Goal: Information Seeking & Learning: Learn about a topic

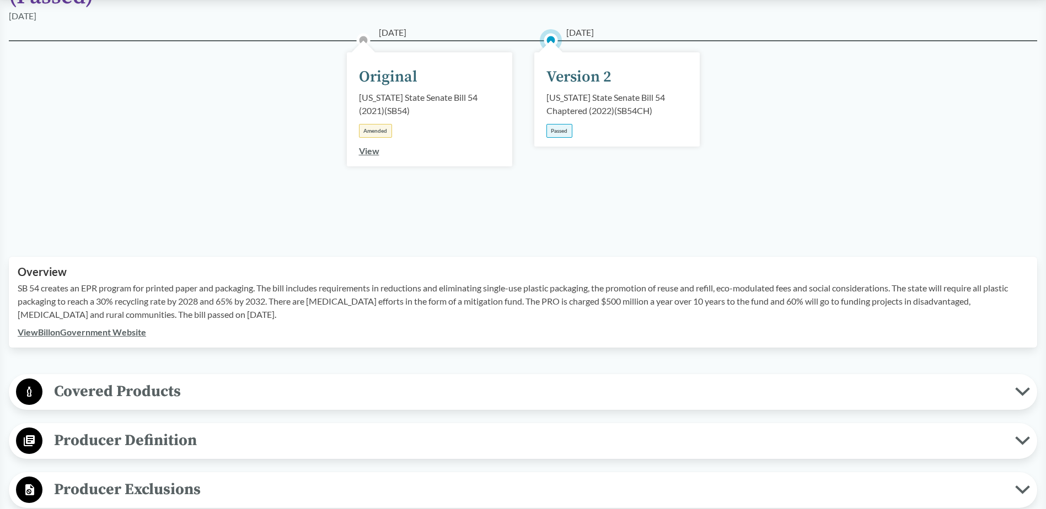
scroll to position [165, 0]
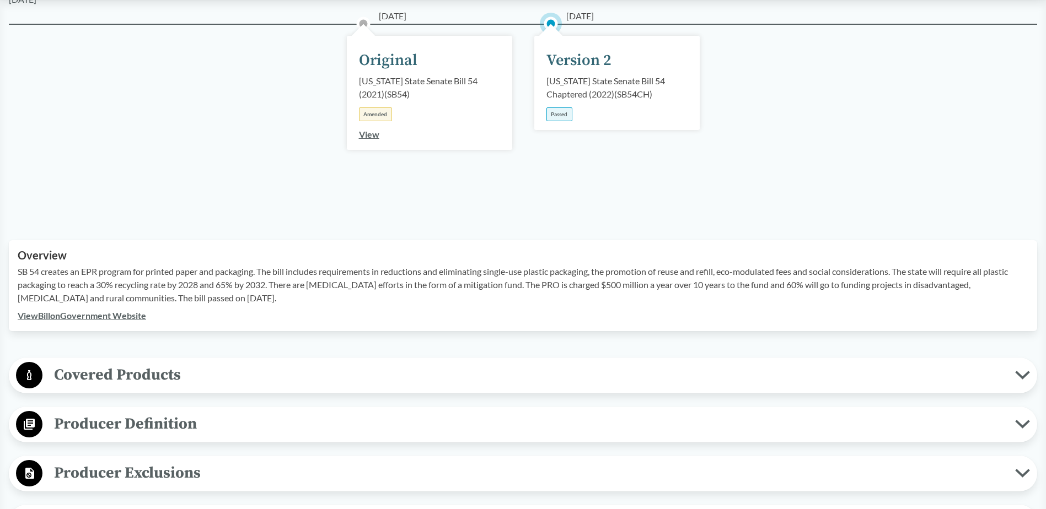
click at [176, 429] on span "Producer Definition" at bounding box center [528, 424] width 972 height 25
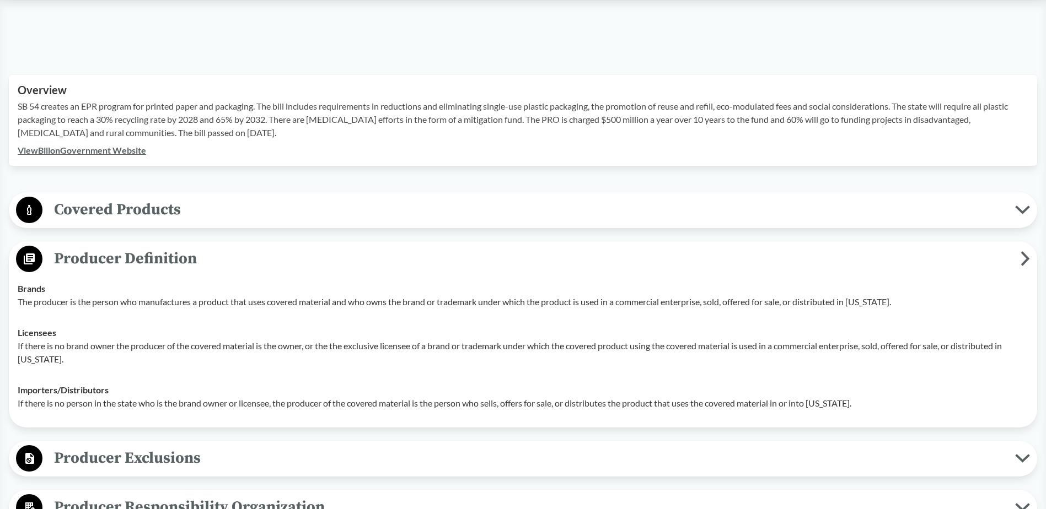
scroll to position [0, 0]
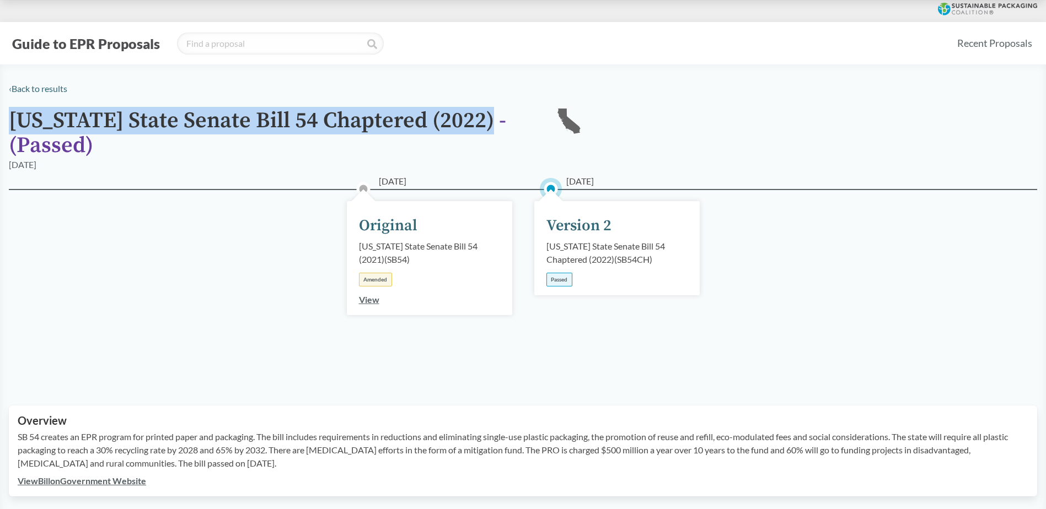
drag, startPoint x: 9, startPoint y: 121, endPoint x: 479, endPoint y: 126, distance: 470.2
click at [479, 126] on h1 "[US_STATE] State Senate Bill 54 Chaptered (2022) - ( Passed )" at bounding box center [273, 134] width 529 height 50
copy h1 "[US_STATE] State Senate Bill 54 Chaptered (2022)"
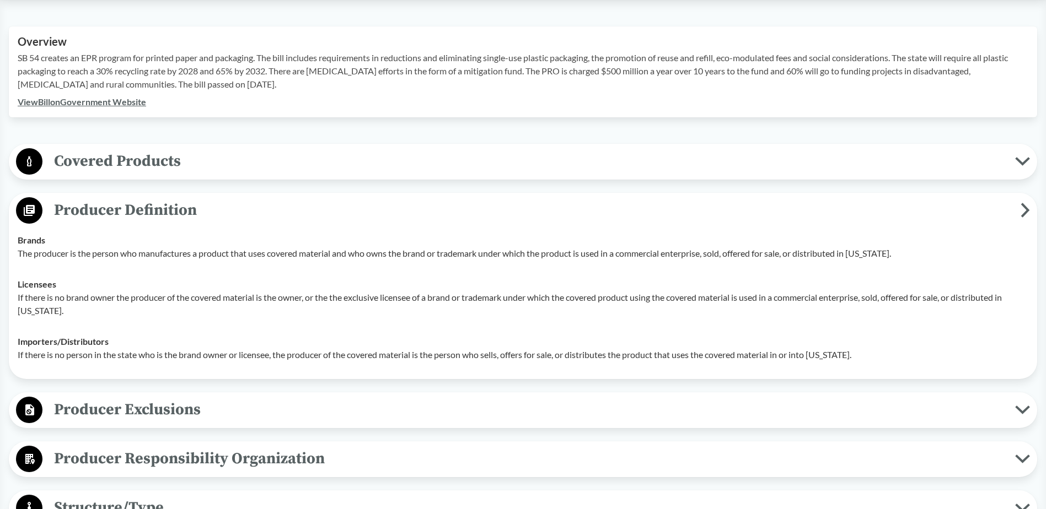
scroll to position [386, 0]
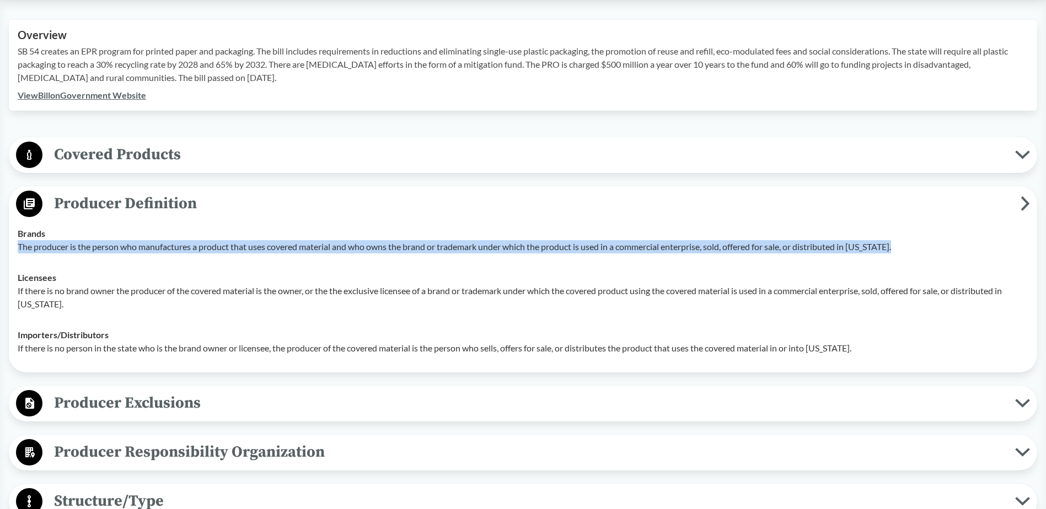
drag, startPoint x: 13, startPoint y: 247, endPoint x: 905, endPoint y: 249, distance: 892.4
click at [905, 249] on td "Brands The producer is the person who manufactures a product that uses covered …" at bounding box center [523, 240] width 1020 height 44
copy p "The producer is the person who manufactures a product that uses covered materia…"
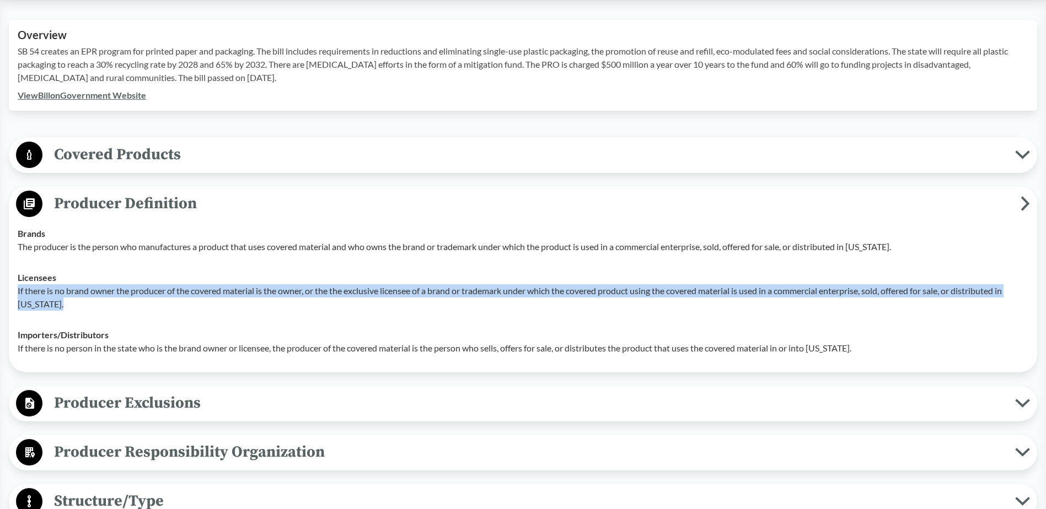
drag, startPoint x: 18, startPoint y: 292, endPoint x: 998, endPoint y: 302, distance: 979.5
click at [998, 302] on p "If there is no brand owner the producer of the covered material is the owner, o…" at bounding box center [523, 297] width 1010 height 26
copy p "If there is no brand owner the producer of the covered material is the owner, o…"
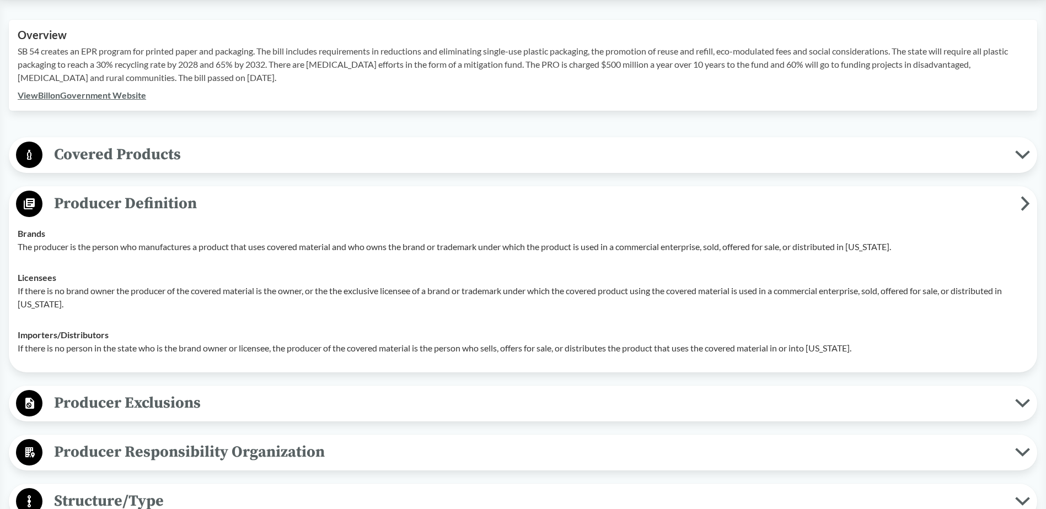
click at [406, 320] on td "Importers/​Distributors If there is no person in the state who is the brand own…" at bounding box center [523, 342] width 1020 height 44
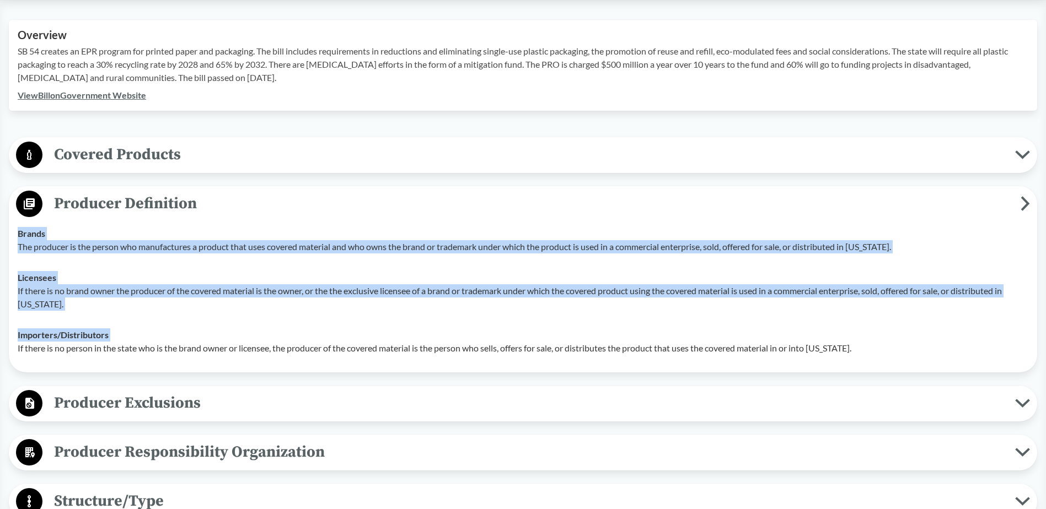
drag, startPoint x: 17, startPoint y: 352, endPoint x: 862, endPoint y: 364, distance: 845.1
click at [862, 364] on div "Producer Definition Brands The producer is the person who manufactures a produc…" at bounding box center [523, 279] width 1028 height 186
copy tbody "Brands The producer is the person who manufactures a product that uses covered …"
click at [220, 400] on span "Producer Exclusions" at bounding box center [528, 403] width 972 height 25
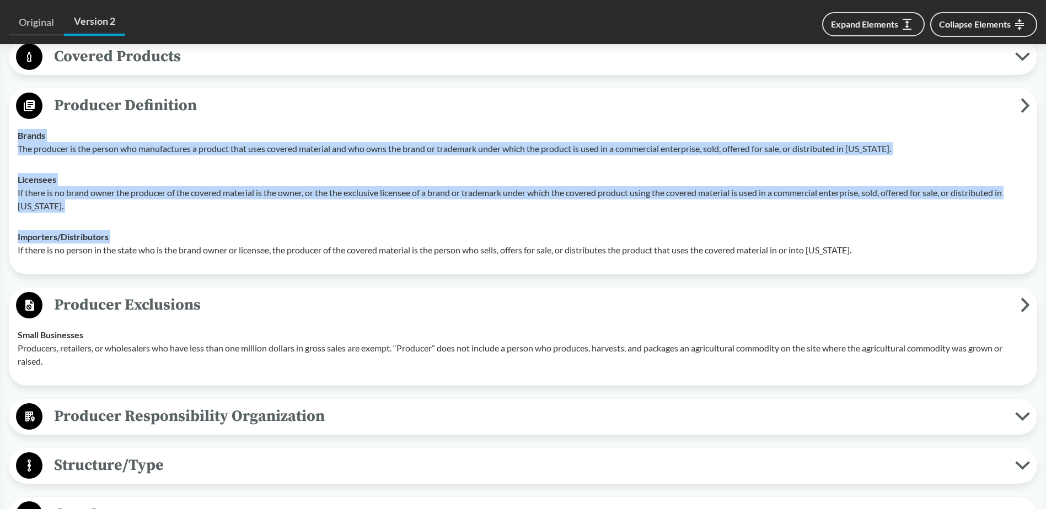
scroll to position [496, 0]
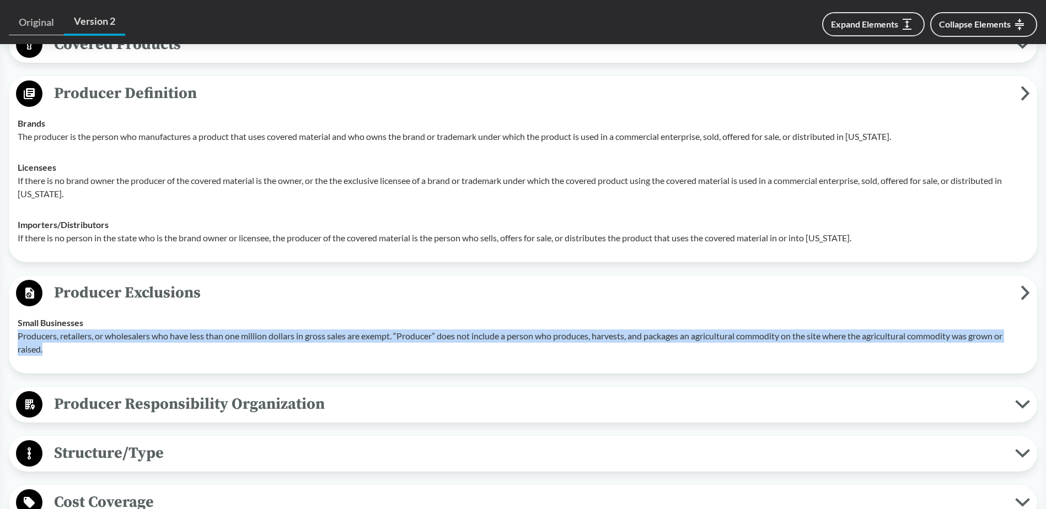
drag, startPoint x: 95, startPoint y: 351, endPoint x: 17, endPoint y: 340, distance: 79.7
click at [17, 340] on td "Small Businesses Producers, retailers, or wholesalers who have less than one mi…" at bounding box center [523, 336] width 1020 height 57
copy p "Producers, retailers, or wholesalers who have less than one million dollars in …"
click at [311, 411] on span "Producer Responsibility Organization" at bounding box center [528, 404] width 972 height 25
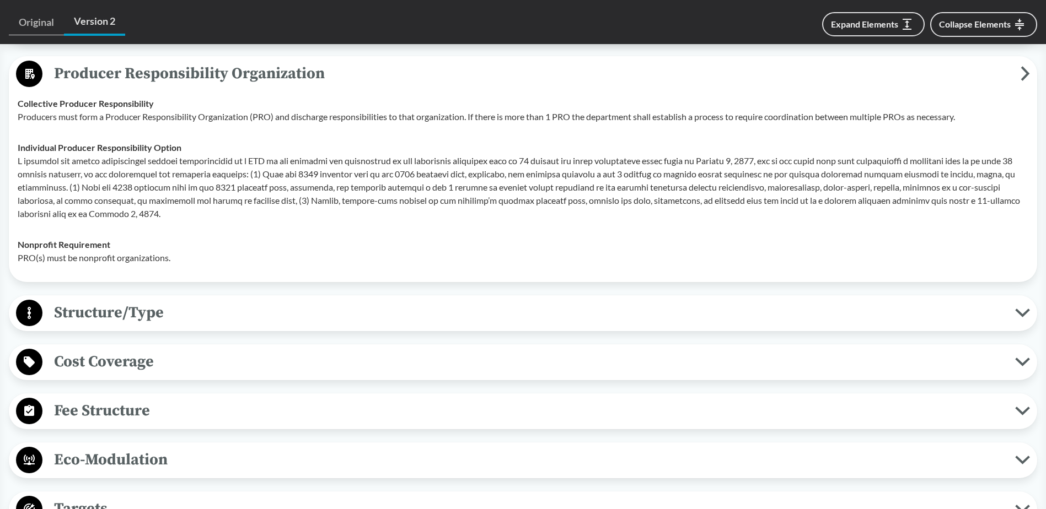
scroll to position [772, 0]
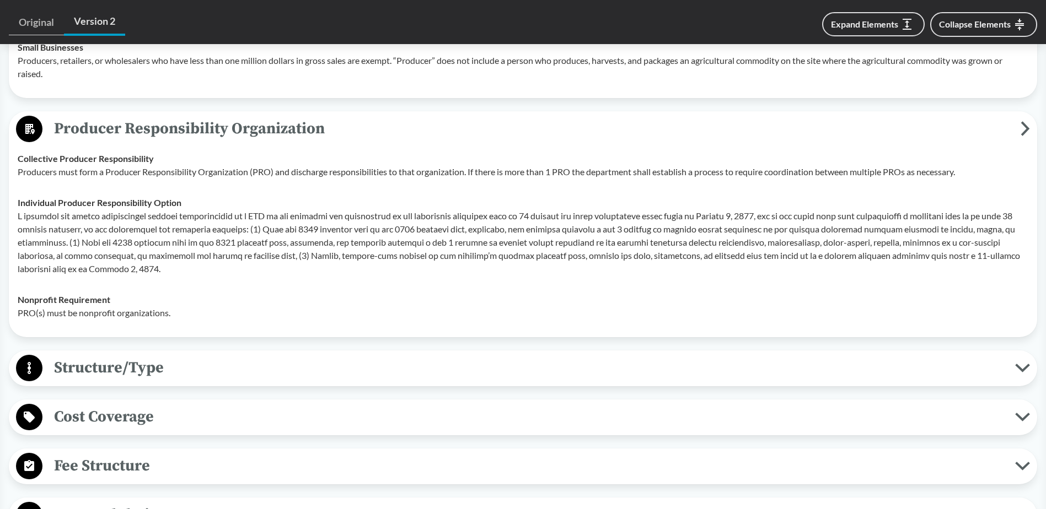
click at [416, 183] on td "Collective Producer Responsibility Producers must form a Producer Responsibilit…" at bounding box center [523, 165] width 1020 height 44
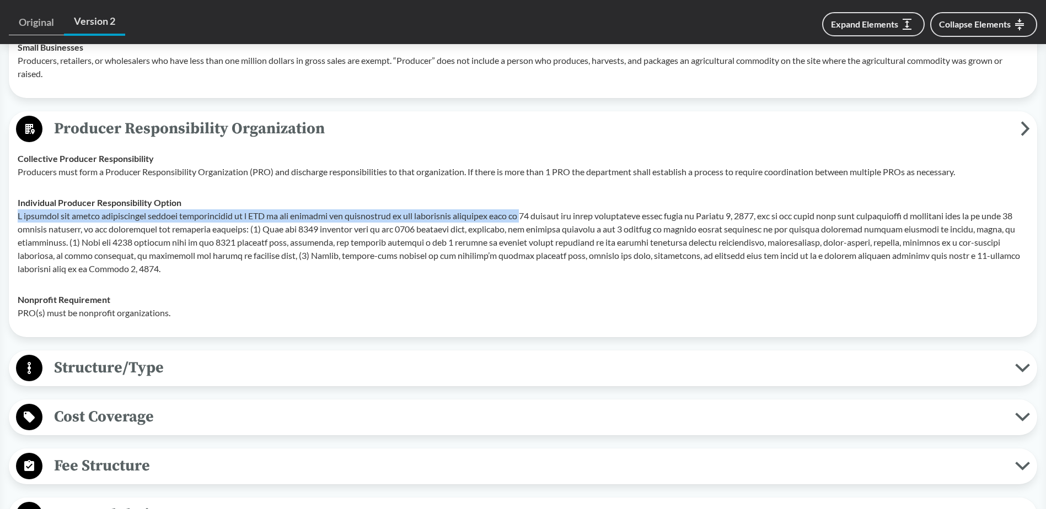
drag, startPoint x: 18, startPoint y: 218, endPoint x: 535, endPoint y: 212, distance: 516.5
click at [535, 212] on p at bounding box center [523, 242] width 1010 height 66
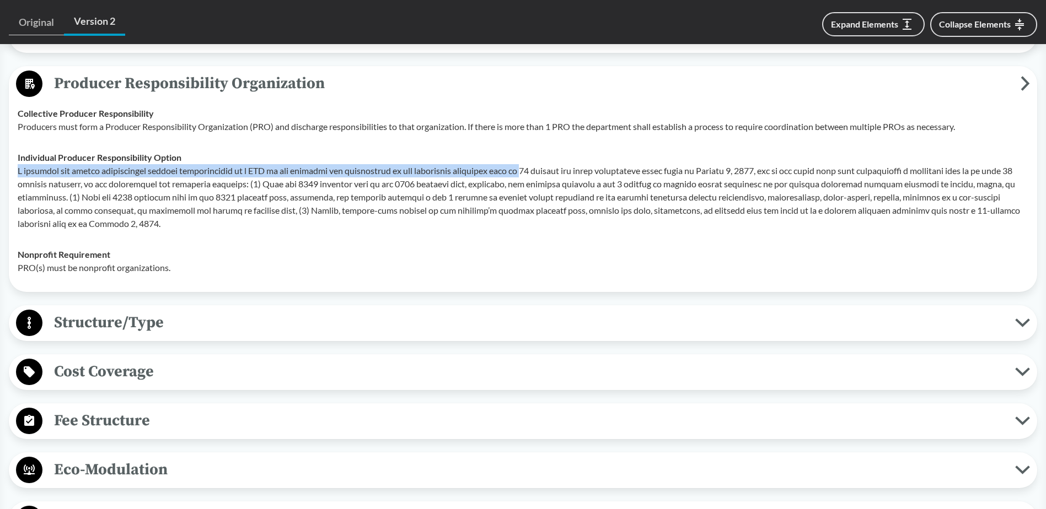
scroll to position [882, 0]
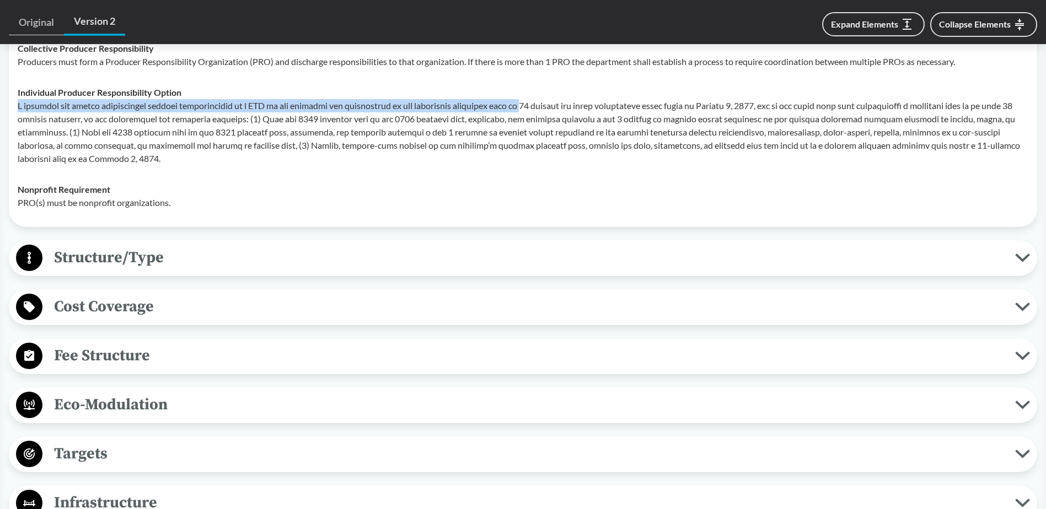
click at [162, 315] on span "Cost Coverage" at bounding box center [528, 306] width 972 height 25
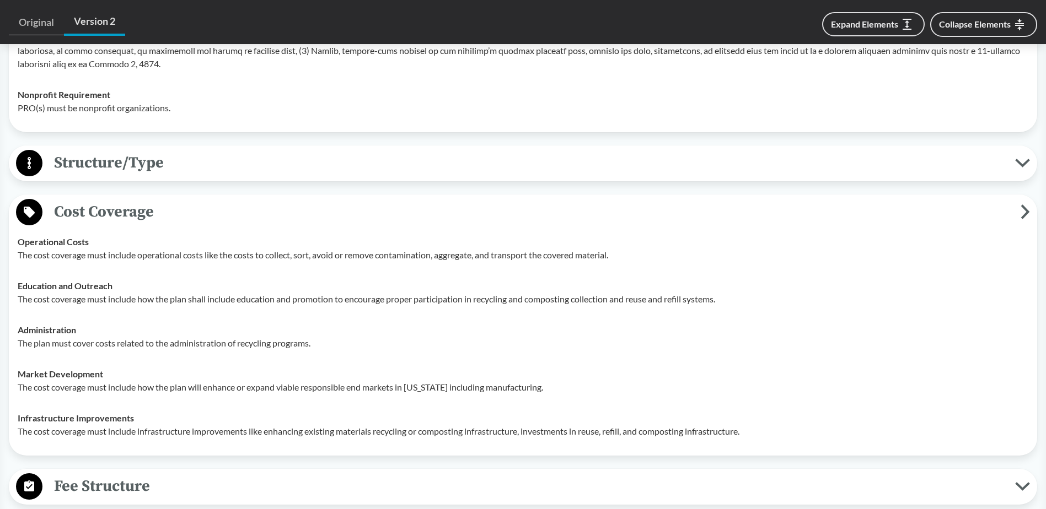
scroll to position [992, 0]
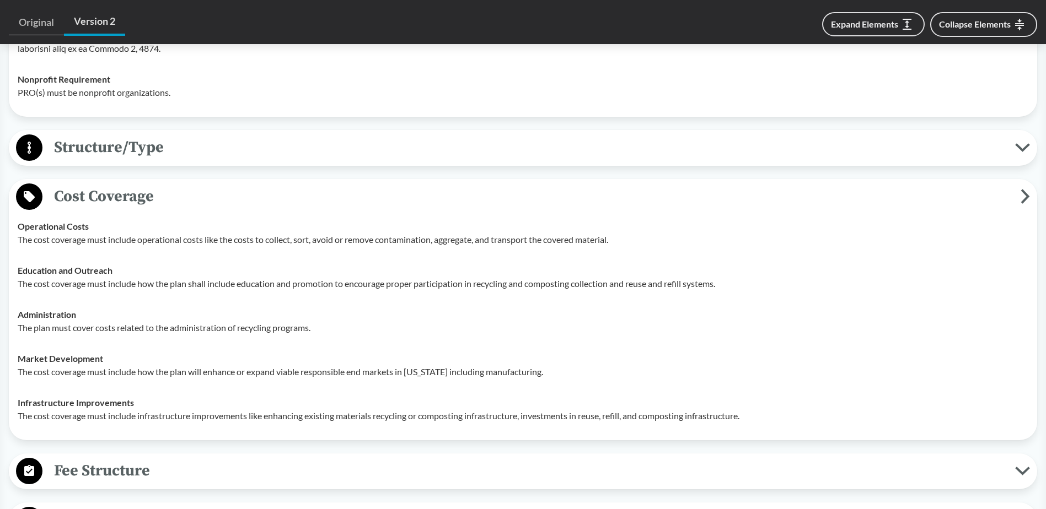
click at [196, 147] on span "Structure/Type" at bounding box center [528, 147] width 972 height 25
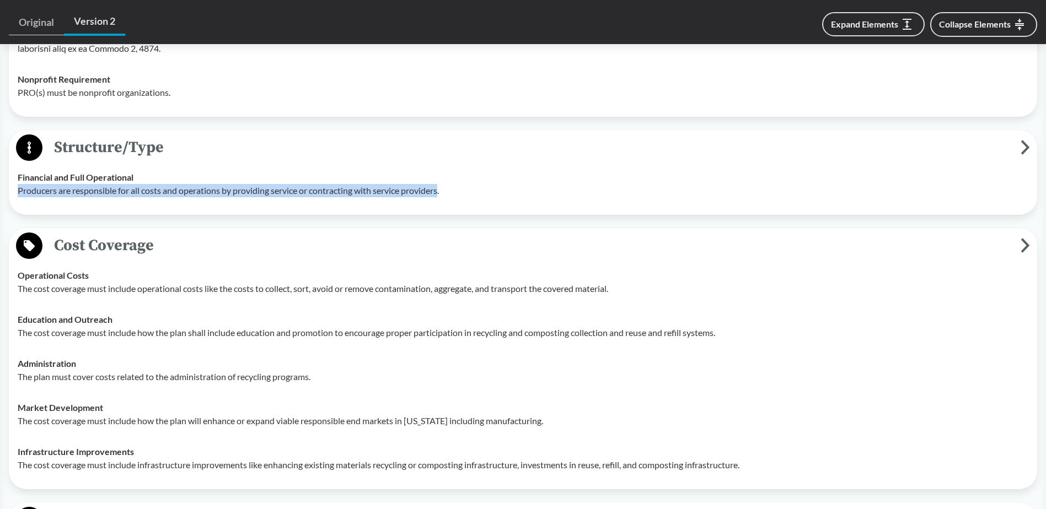
drag, startPoint x: 17, startPoint y: 191, endPoint x: 444, endPoint y: 197, distance: 426.7
click at [444, 197] on td "Financial and Full Operational Producers are responsible for all costs and oper…" at bounding box center [523, 184] width 1020 height 44
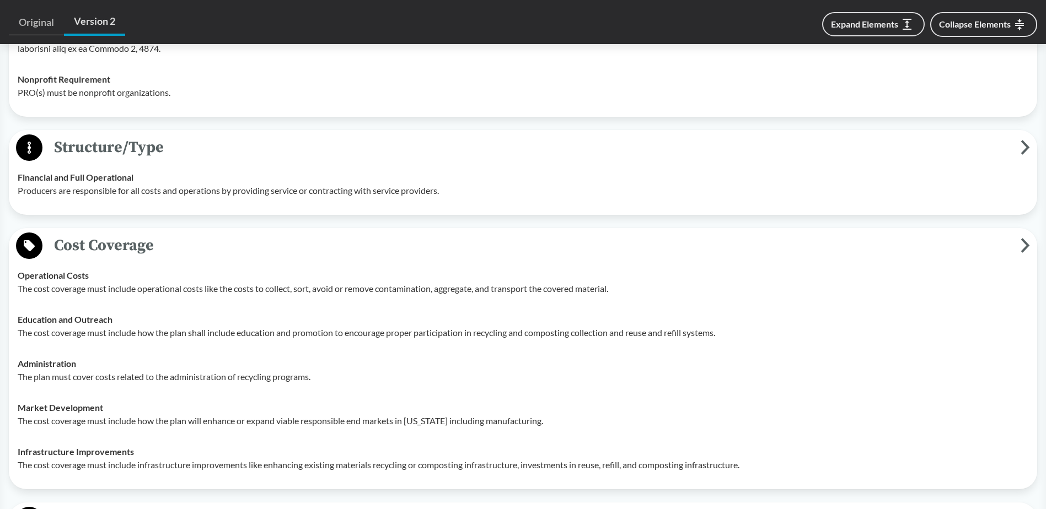
drag, startPoint x: 444, startPoint y: 197, endPoint x: 535, endPoint y: 201, distance: 91.0
click at [535, 201] on td "Financial and Full Operational Producers are responsible for all costs and oper…" at bounding box center [523, 184] width 1020 height 44
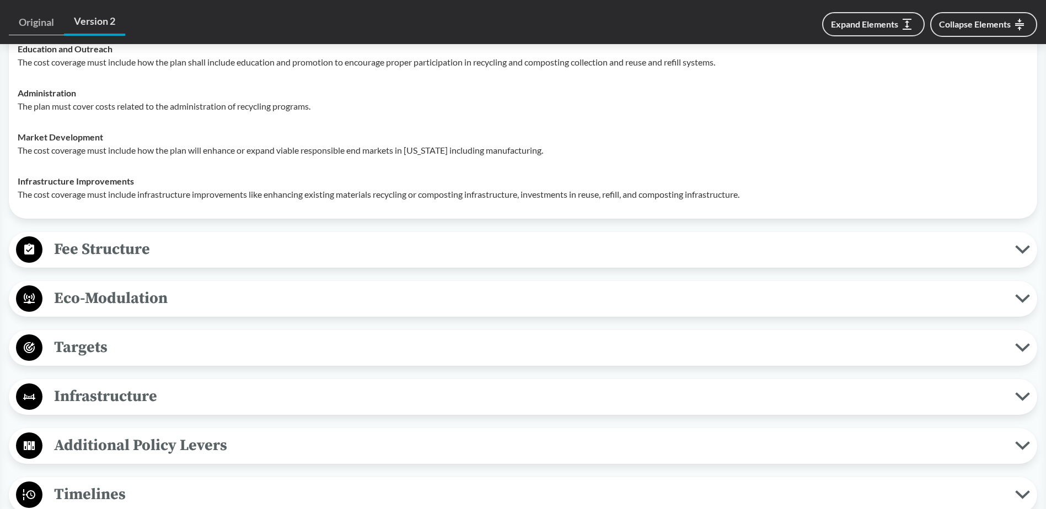
scroll to position [1268, 0]
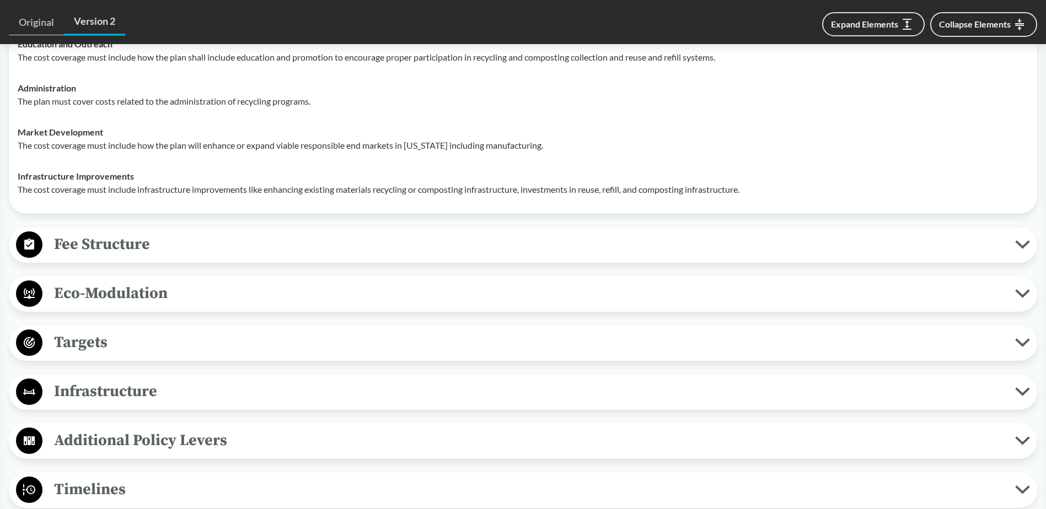
click at [240, 236] on span "Fee Structure" at bounding box center [528, 244] width 972 height 25
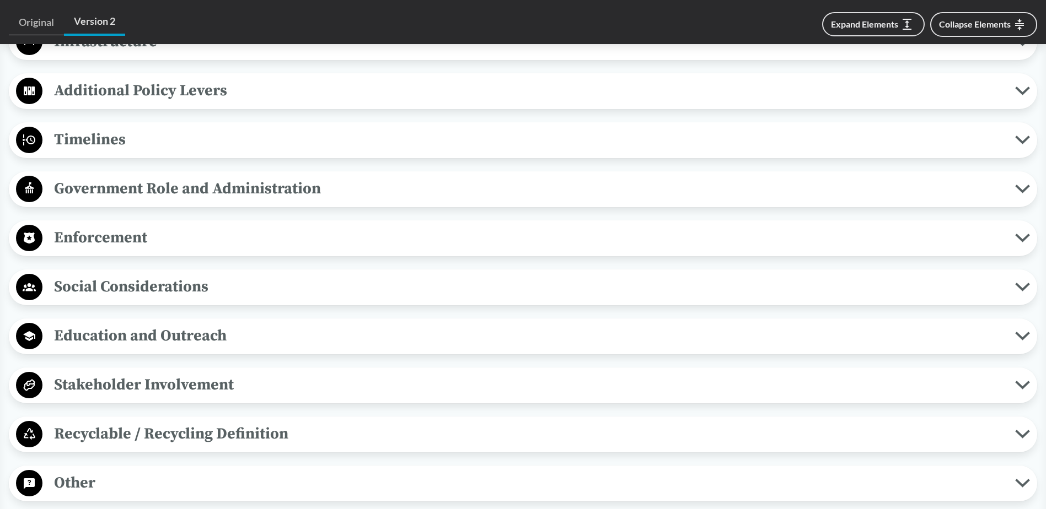
scroll to position [1764, 0]
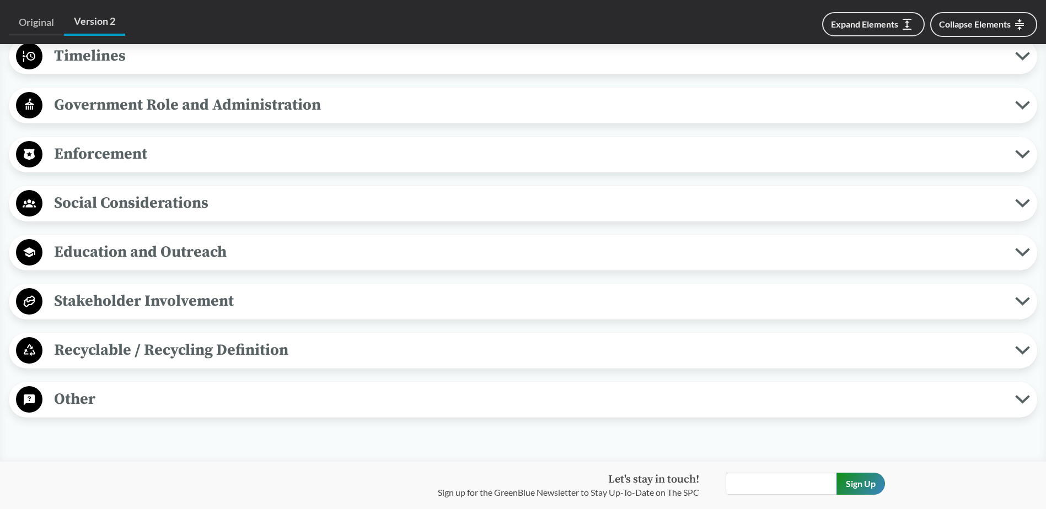
click at [249, 308] on span "Stakeholder Involvement" at bounding box center [528, 301] width 972 height 25
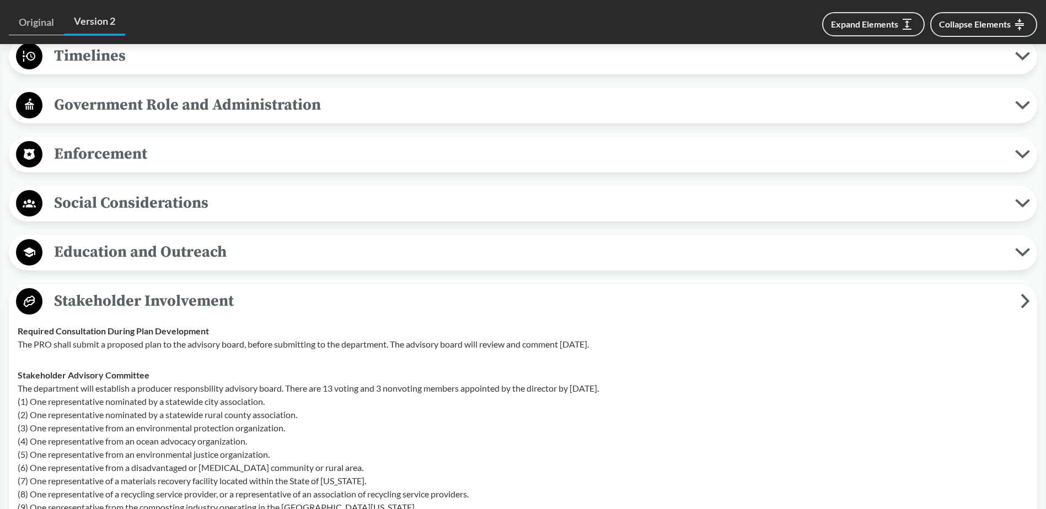
click at [254, 300] on span "Stakeholder Involvement" at bounding box center [531, 301] width 978 height 25
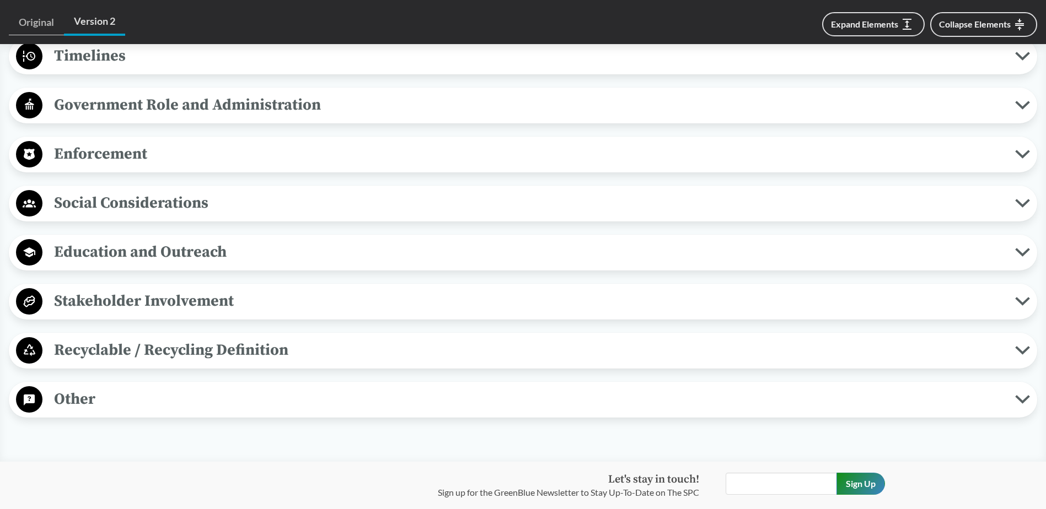
click at [169, 407] on span "Other" at bounding box center [528, 399] width 972 height 25
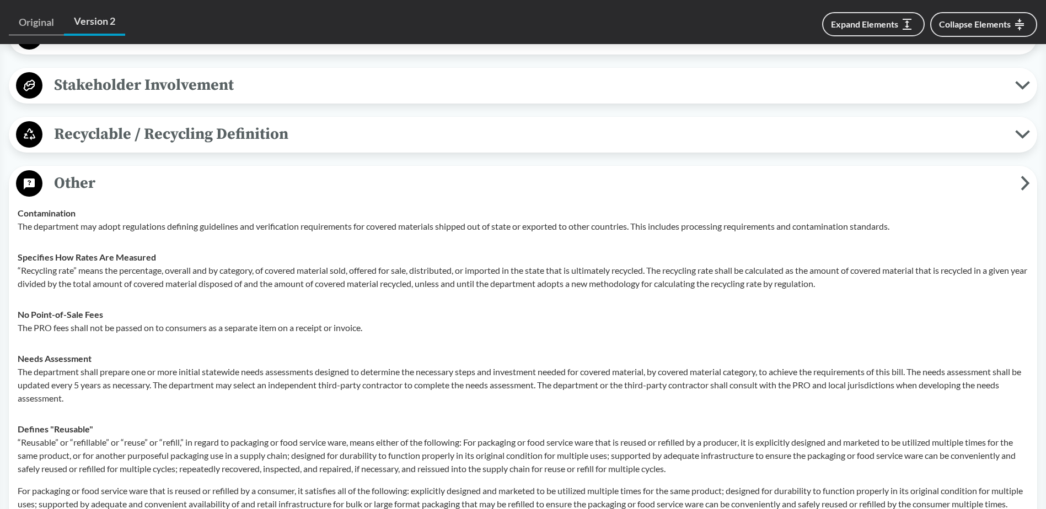
scroll to position [1984, 0]
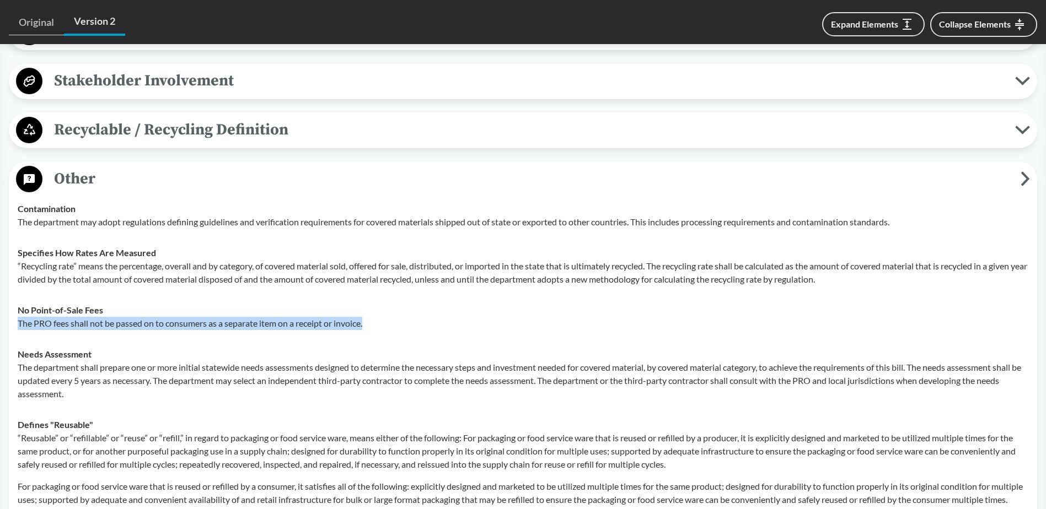
drag, startPoint x: 18, startPoint y: 324, endPoint x: 380, endPoint y: 332, distance: 361.7
click at [380, 332] on td "No Point-of-Sale Fees The PRO fees shall not be passed on to consumers as a sep…" at bounding box center [523, 317] width 1020 height 44
click at [211, 329] on p "The PRO fees shall not be passed on to consumers as a separate item on a receip…" at bounding box center [523, 323] width 1010 height 13
drag, startPoint x: 385, startPoint y: 327, endPoint x: 16, endPoint y: 315, distance: 369.5
click at [16, 315] on td "No Point-of-Sale Fees The PRO fees shall not be passed on to consumers as a sep…" at bounding box center [523, 317] width 1020 height 44
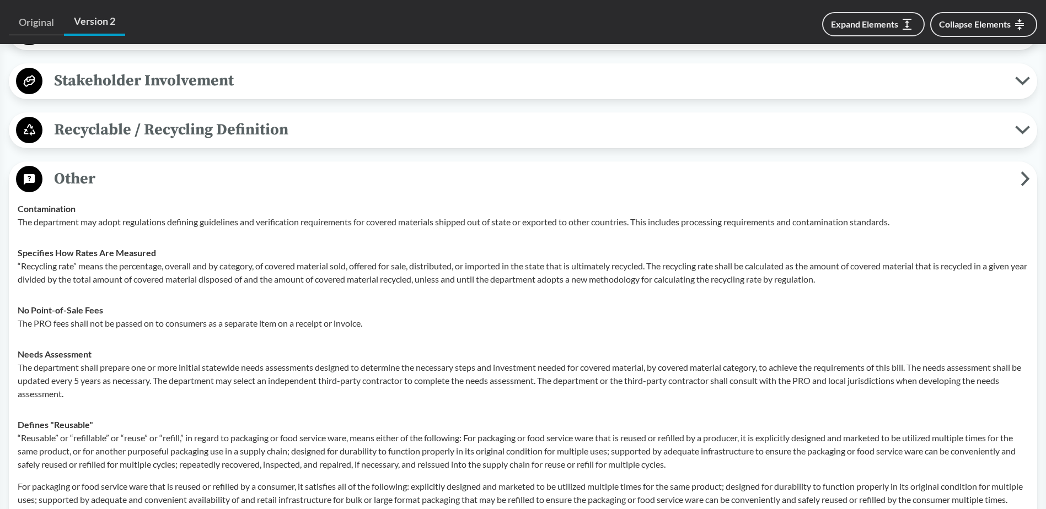
drag, startPoint x: 16, startPoint y: 315, endPoint x: 122, endPoint y: 342, distance: 109.9
click at [122, 342] on td "Needs Assessment The department shall prepare one or more initial statewide nee…" at bounding box center [523, 374] width 1020 height 71
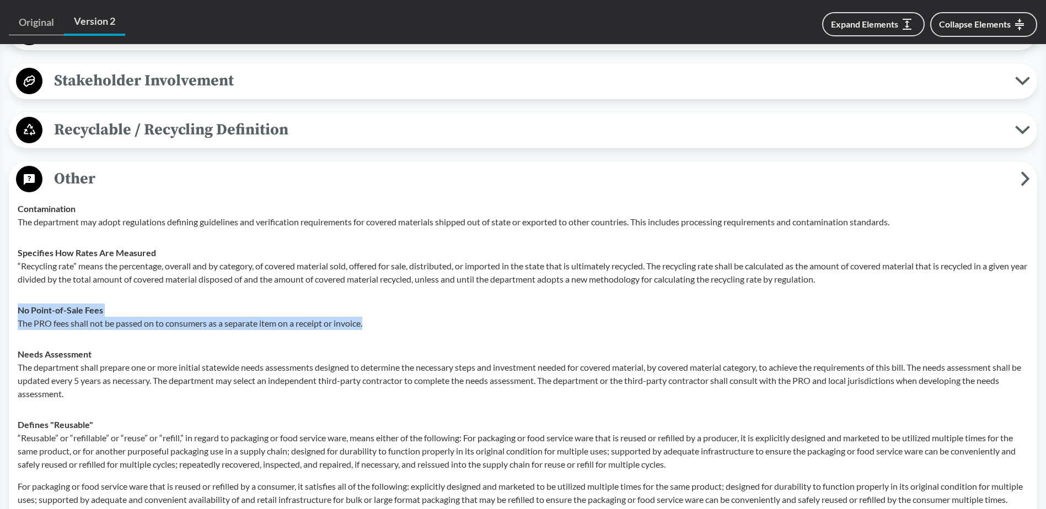
drag, startPoint x: 367, startPoint y: 328, endPoint x: 13, endPoint y: 309, distance: 354.4
click at [13, 309] on td "No Point-of-Sale Fees The PRO fees shall not be passed on to consumers as a sep…" at bounding box center [523, 317] width 1020 height 44
copy div "No Point-of-Sale Fees The PRO fees shall not be passed on to consumers as a sep…"
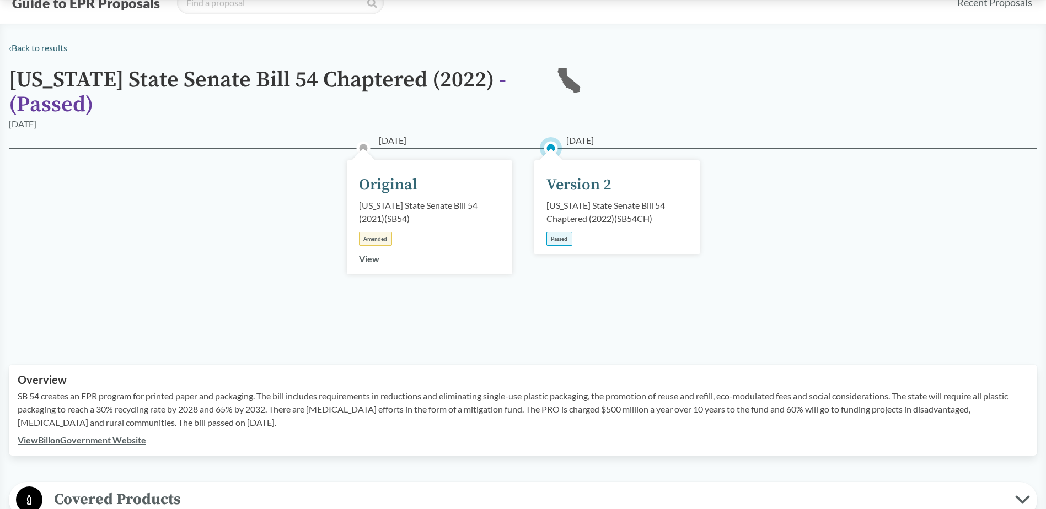
scroll to position [0, 0]
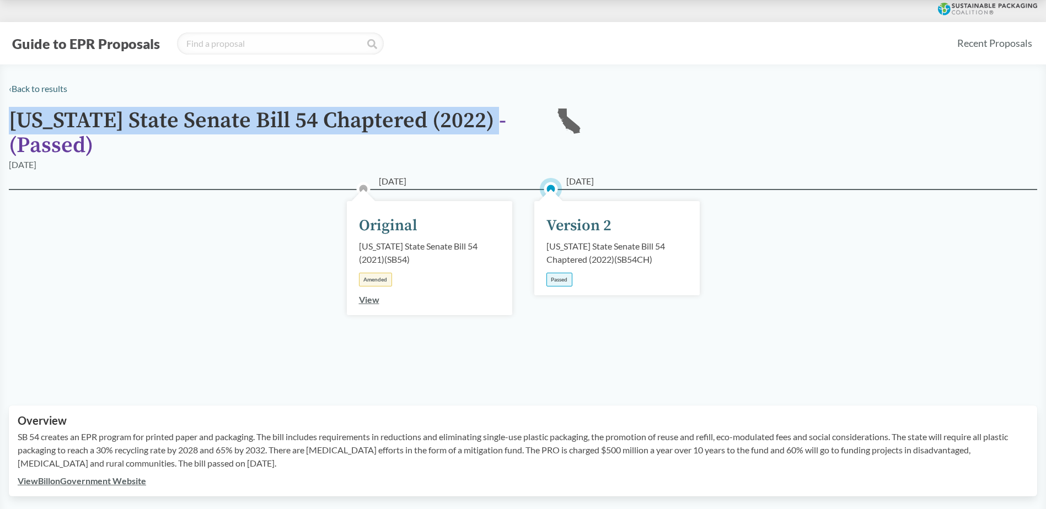
drag, startPoint x: 11, startPoint y: 118, endPoint x: 482, endPoint y: 123, distance: 470.8
click at [482, 123] on h1 "[US_STATE] State Senate Bill 54 Chaptered (2022) - ( Passed )" at bounding box center [273, 134] width 529 height 50
copy h1 "[US_STATE] State Senate Bill 54 Chaptered (2022)"
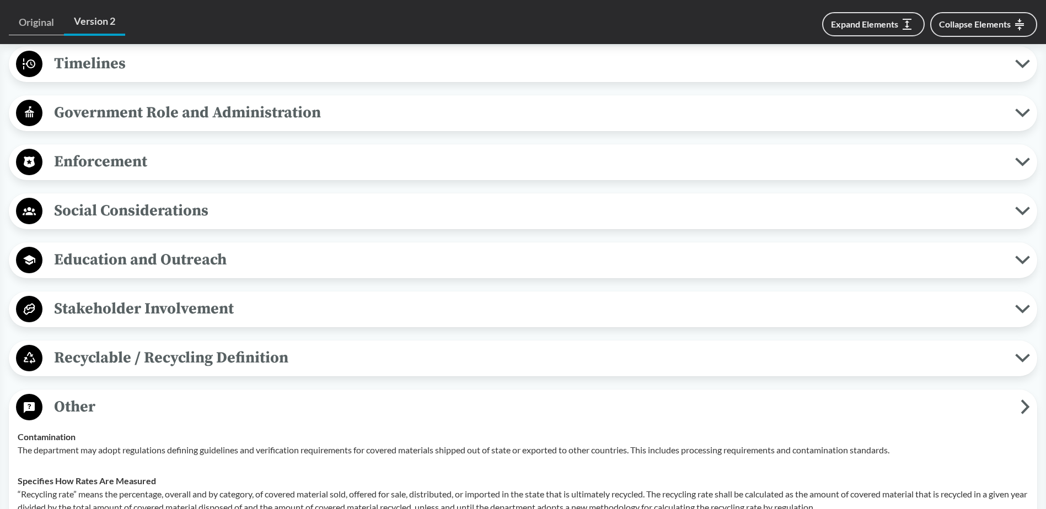
scroll to position [1764, 0]
